Goal: Task Accomplishment & Management: Complete application form

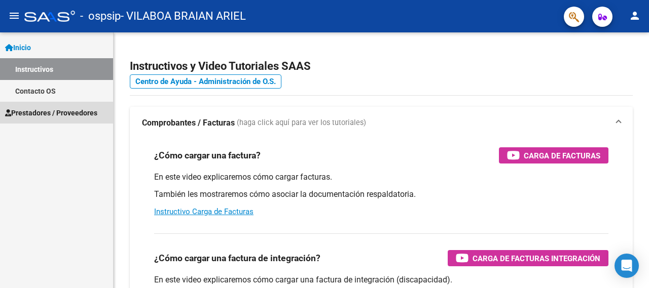
click at [52, 116] on span "Prestadores / Proveedores" at bounding box center [51, 112] width 92 height 11
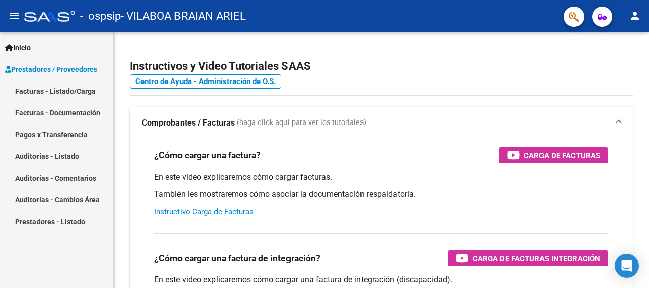
click at [60, 93] on link "Facturas - Listado/Carga" at bounding box center [56, 91] width 113 height 22
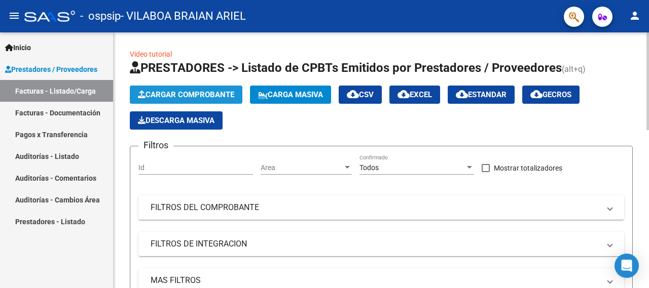
click at [185, 95] on span "Cargar Comprobante" at bounding box center [186, 94] width 96 height 9
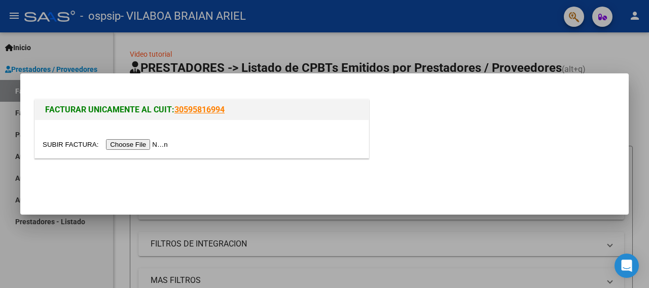
click at [76, 145] on input "file" at bounding box center [107, 144] width 128 height 11
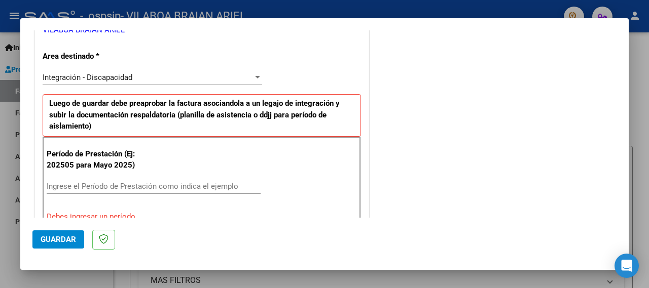
scroll to position [328, 0]
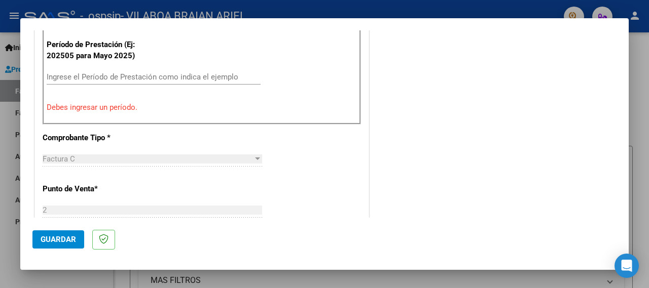
click at [89, 80] on input "Ingrese el Período de Prestación como indica el ejemplo" at bounding box center [154, 76] width 214 height 9
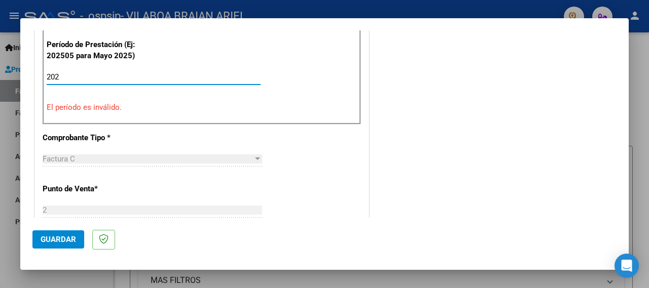
type input "2025"
type input "2025.9"
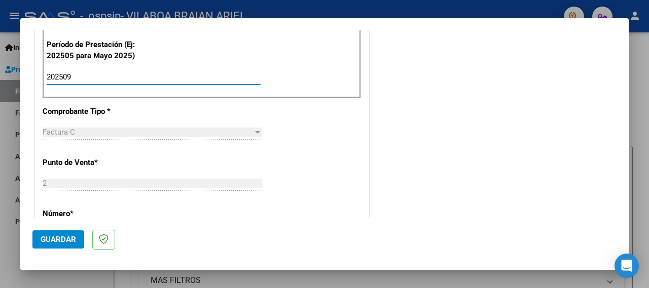
type input "202509"
click at [351, 133] on div "CUIT * 20-34306107-3 Ingresar CUIT ANALISIS PRESTADOR VILABOA BRAIAN [PERSON_NA…" at bounding box center [201, 221] width 333 height 785
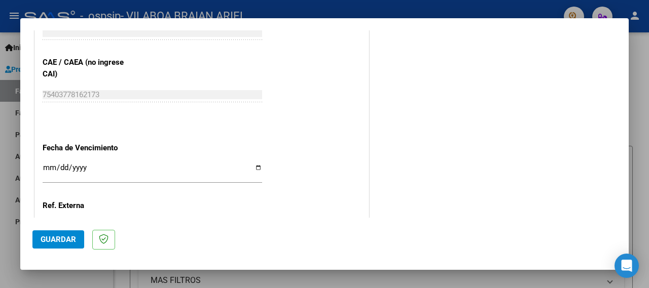
scroll to position [657, 0]
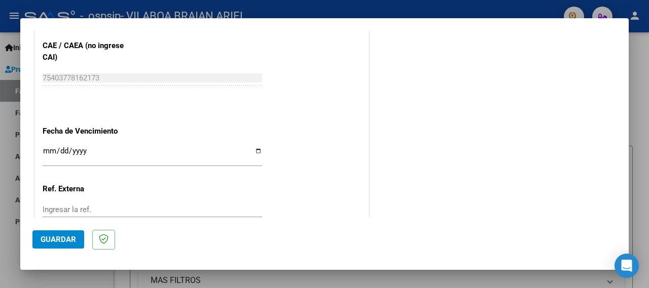
click at [253, 147] on input "Ingresar la fecha" at bounding box center [152, 155] width 219 height 16
type input "[DATE]"
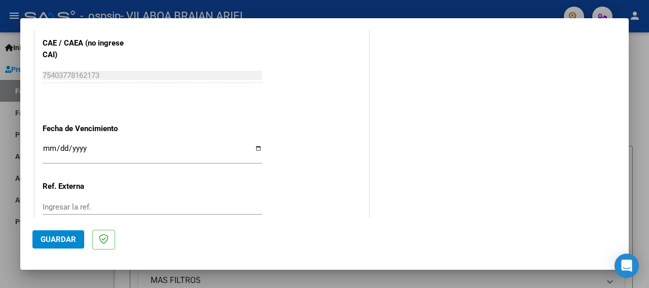
scroll to position [713, 0]
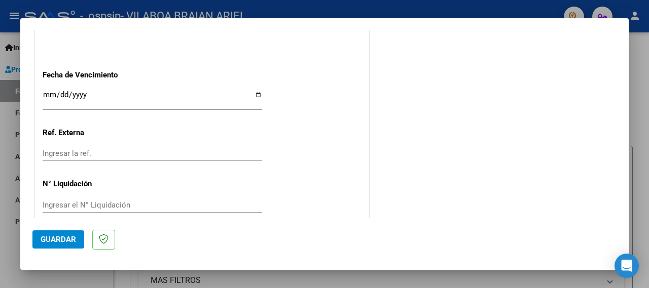
click at [46, 239] on span "Guardar" at bounding box center [58, 239] width 35 height 9
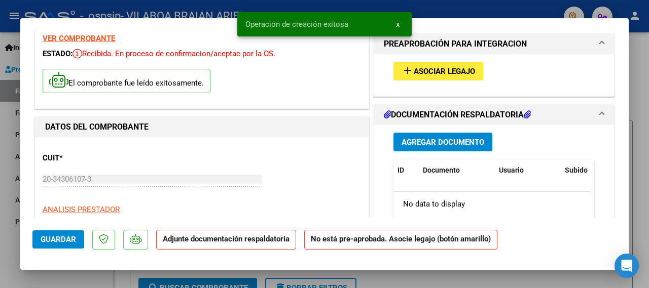
scroll to position [0, 0]
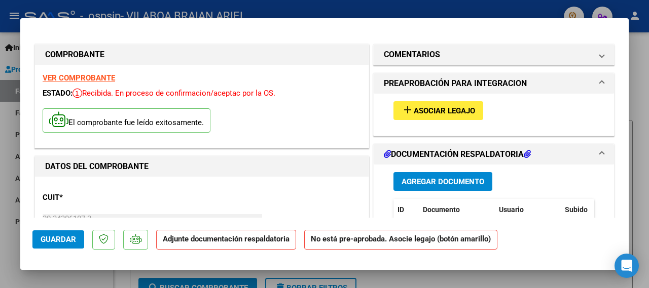
click at [448, 113] on span "Asociar Legajo" at bounding box center [443, 110] width 61 height 9
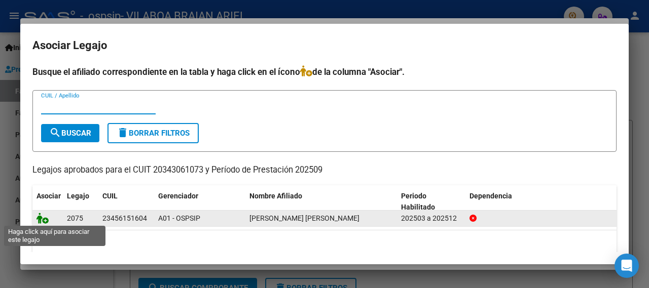
click at [45, 220] on icon at bounding box center [42, 218] width 12 height 11
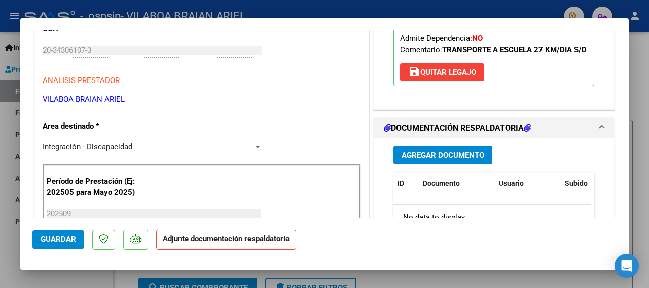
scroll to position [219, 0]
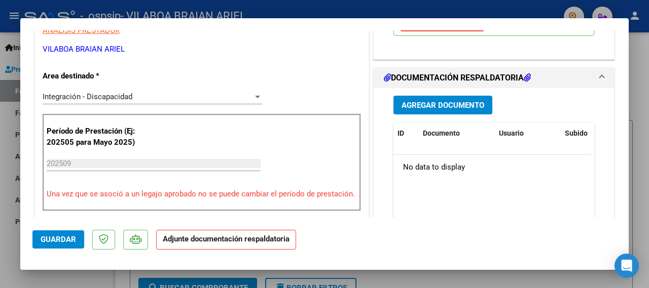
click at [443, 110] on span "Agregar Documento" at bounding box center [442, 105] width 83 height 9
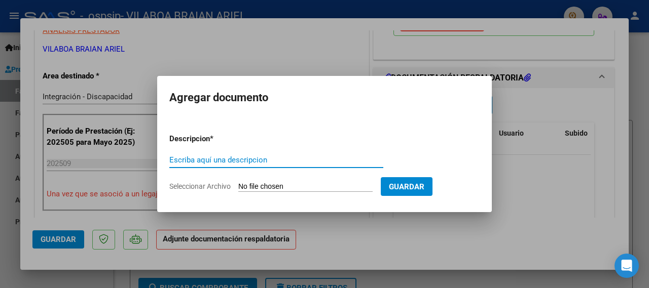
click at [200, 161] on input "Escriba aquí una descripcion" at bounding box center [276, 160] width 214 height 9
type input "Planilla"
click at [245, 185] on input "Seleccionar Archivo" at bounding box center [305, 187] width 134 height 10
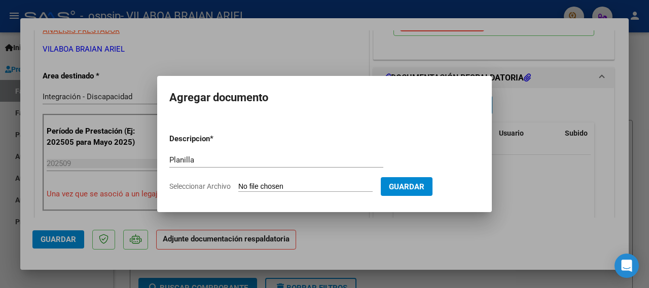
type input "C:\fakepath\Planilla [PERSON_NAME] [PERSON_NAME] Septiembre.pdf"
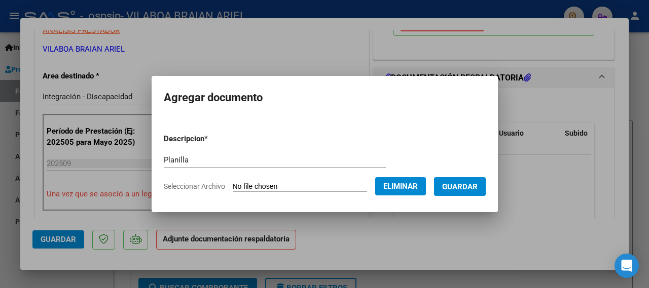
click at [477, 189] on span "Guardar" at bounding box center [459, 186] width 35 height 9
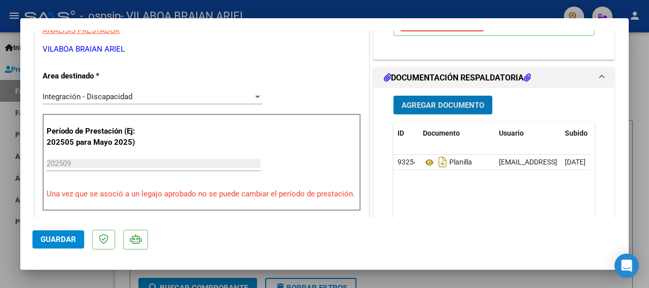
click at [433, 110] on span "Agregar Documento" at bounding box center [442, 105] width 83 height 9
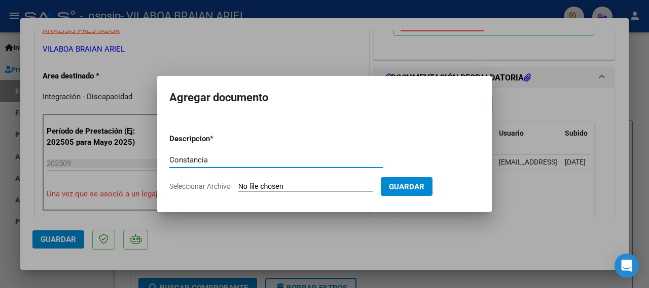
type input "Constancia"
click at [270, 182] on input "Seleccionar Archivo" at bounding box center [305, 187] width 134 height 10
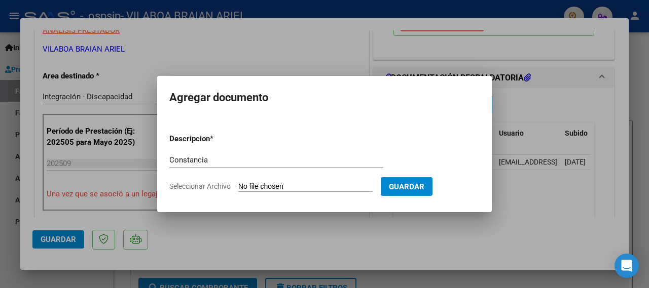
type input "C:\fakepath\[PERSON_NAME].pdf"
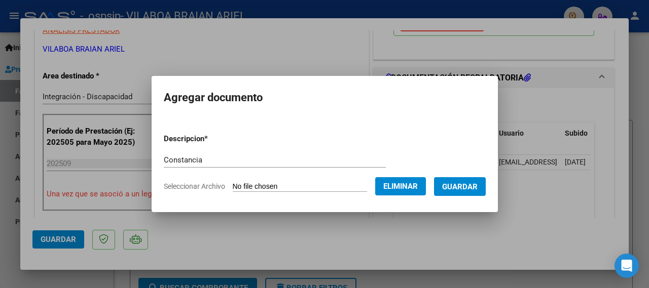
click at [449, 186] on span "Guardar" at bounding box center [459, 186] width 35 height 9
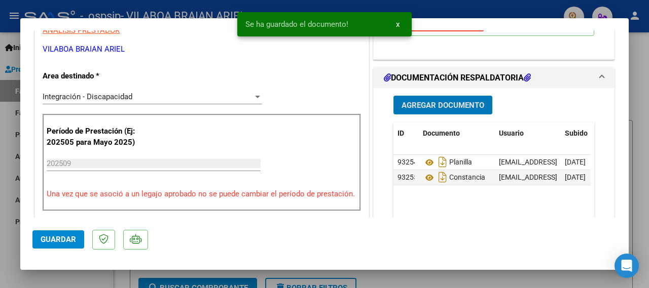
click at [68, 238] on span "Guardar" at bounding box center [58, 239] width 35 height 9
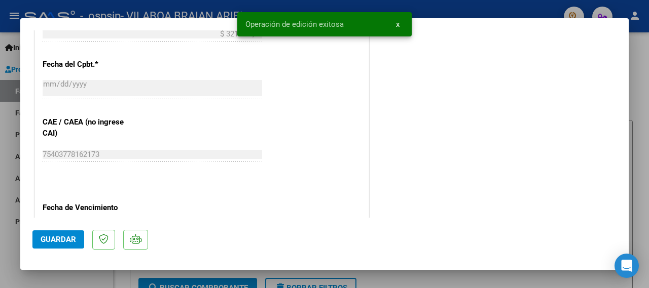
scroll to position [602, 0]
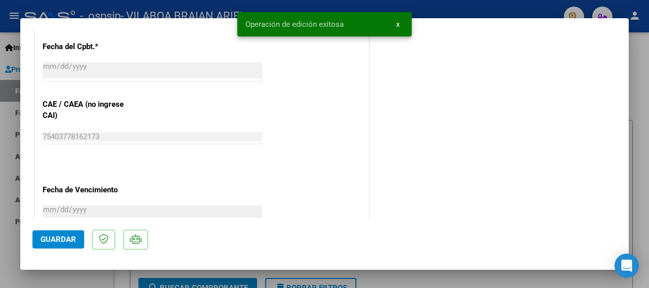
click at [7, 245] on div at bounding box center [324, 144] width 649 height 288
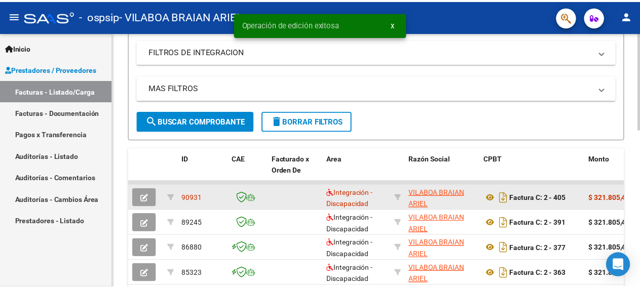
scroll to position [203, 0]
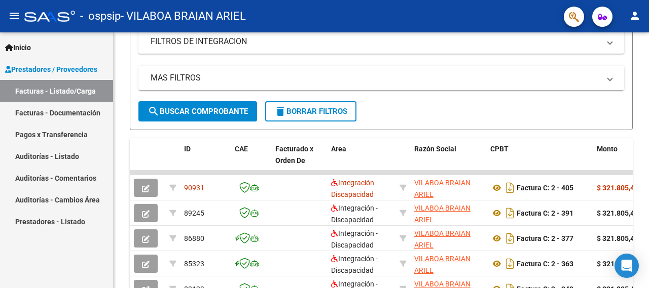
click at [635, 16] on mat-icon "person" at bounding box center [634, 16] width 12 height 12
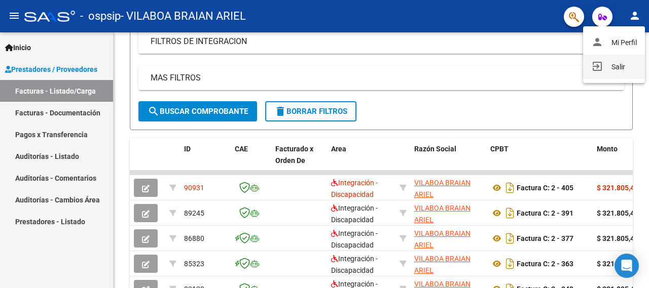
click at [619, 65] on button "exit_to_app Salir" at bounding box center [614, 67] width 62 height 24
